Goal: Use online tool/utility: Utilize a website feature to perform a specific function

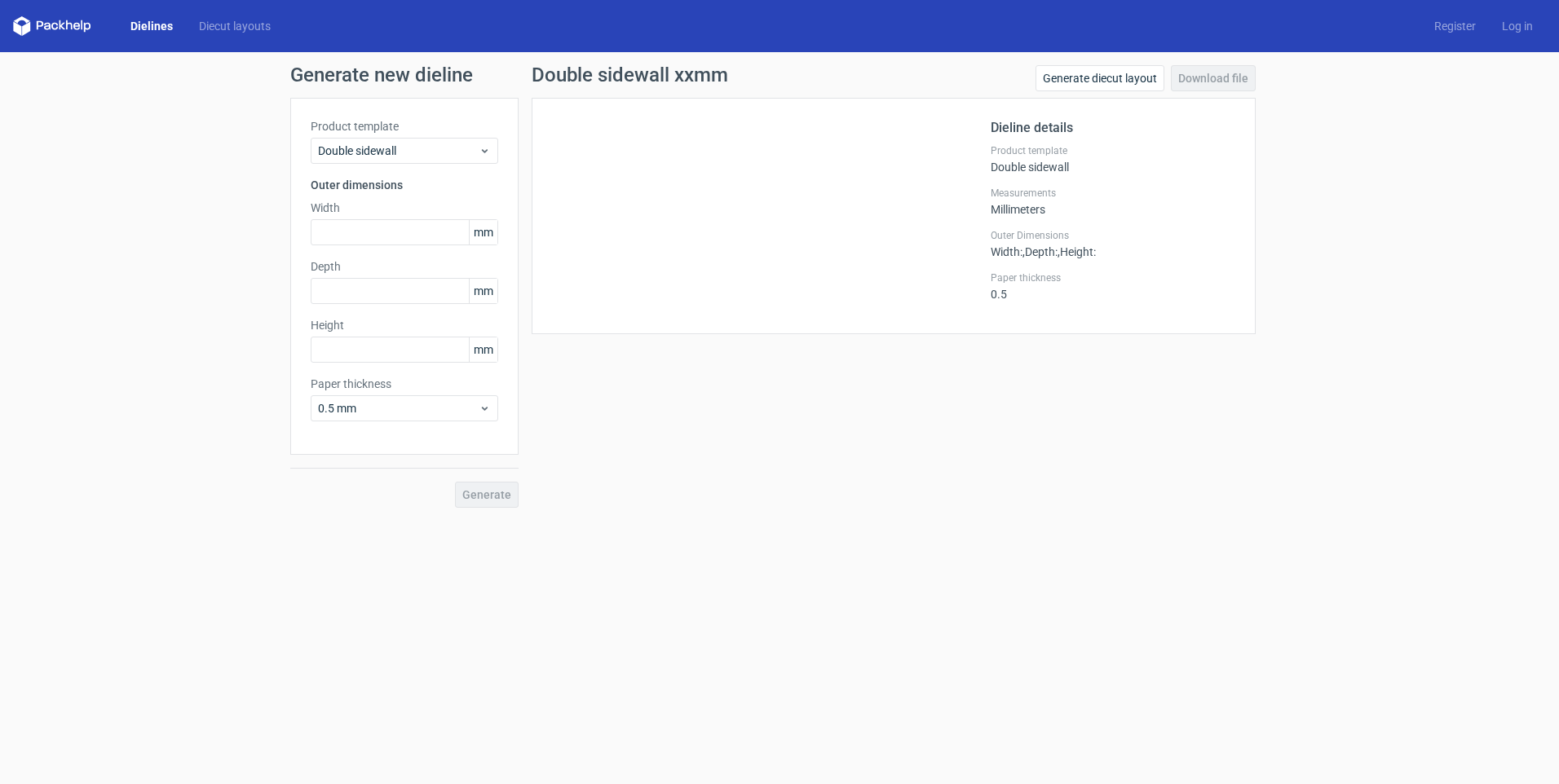
click at [403, 162] on div "Product template Double sidewall" at bounding box center [1113, 159] width 245 height 29
click at [403, 110] on div "Dieline details Product template Double sidewall Measurements Millimeters Outer…" at bounding box center [894, 216] width 723 height 236
click at [403, 209] on div "Measurements Millimeters" at bounding box center [1113, 201] width 245 height 29
click at [403, 250] on span "Width :" at bounding box center [1007, 252] width 31 height 13
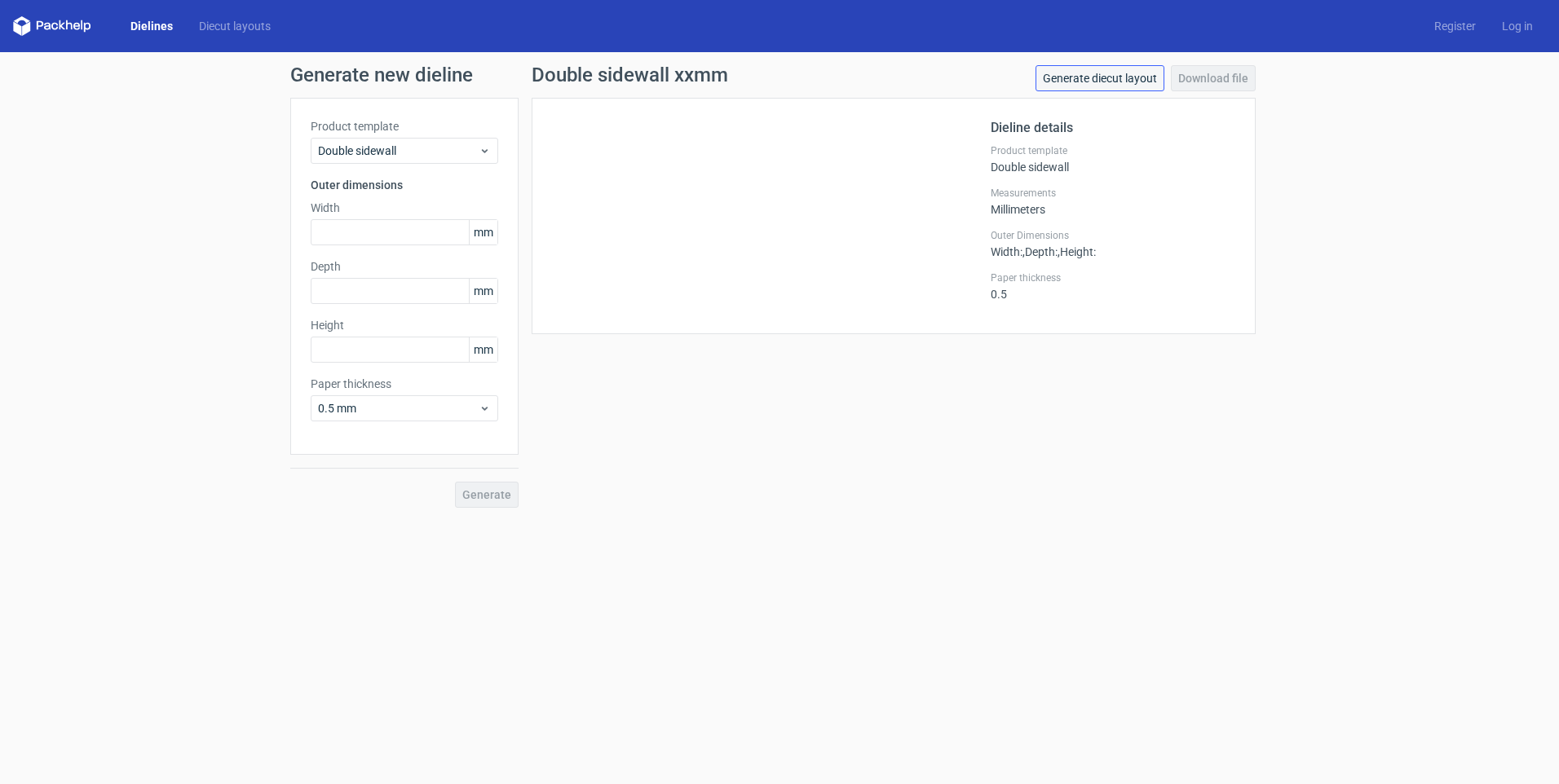
click at [403, 88] on link "Generate diecut layout" at bounding box center [1099, 78] width 129 height 27
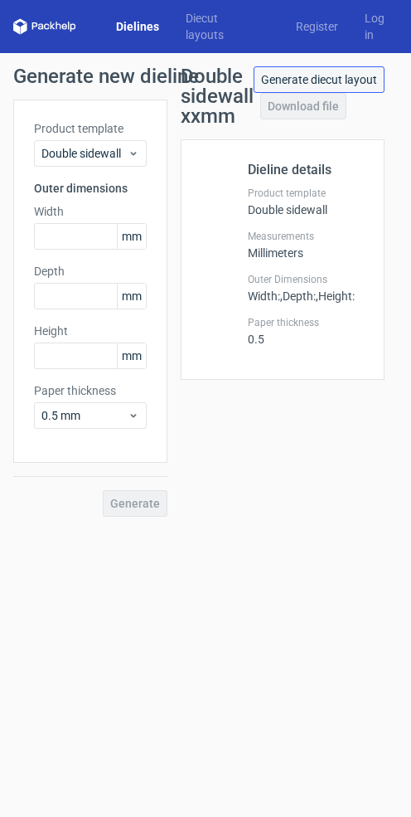
click at [375, 78] on link "Generate diecut layout" at bounding box center [319, 79] width 131 height 27
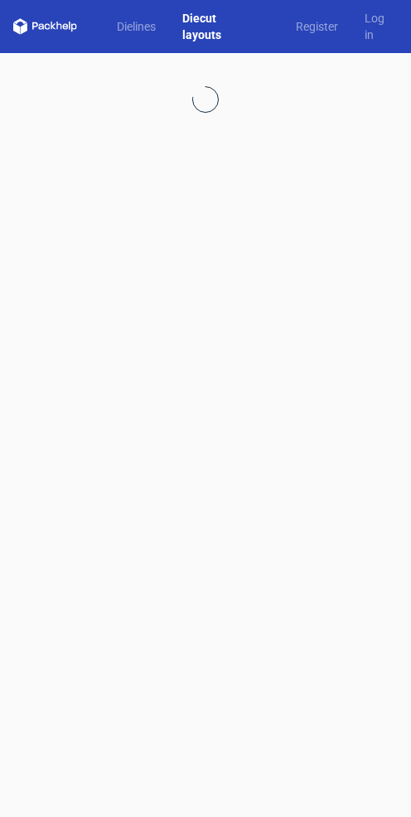
click at [201, 13] on link "Diecut layouts" at bounding box center [212, 26] width 87 height 33
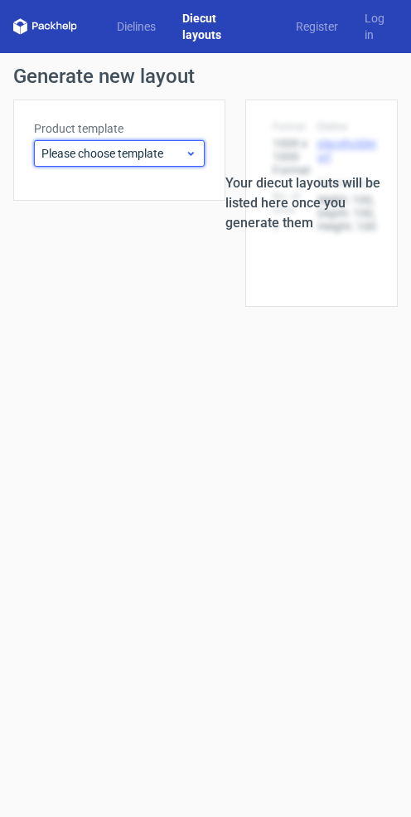
click at [194, 151] on icon at bounding box center [191, 153] width 12 height 13
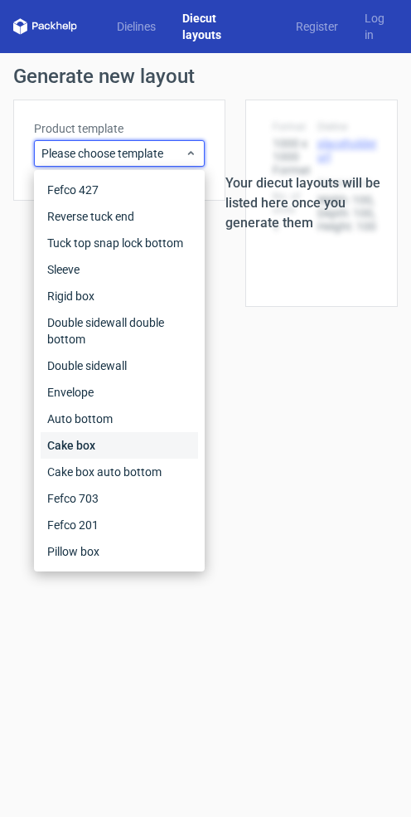
click at [70, 445] on div "Cake box" at bounding box center [120, 445] width 158 height 27
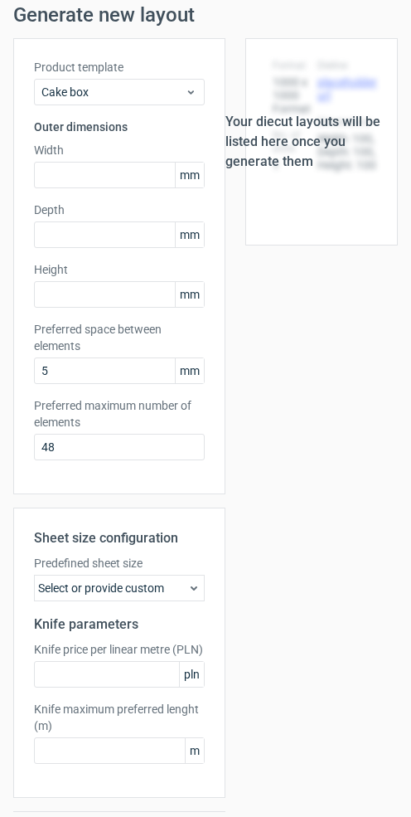
scroll to position [126, 0]
